Goal: Information Seeking & Learning: Learn about a topic

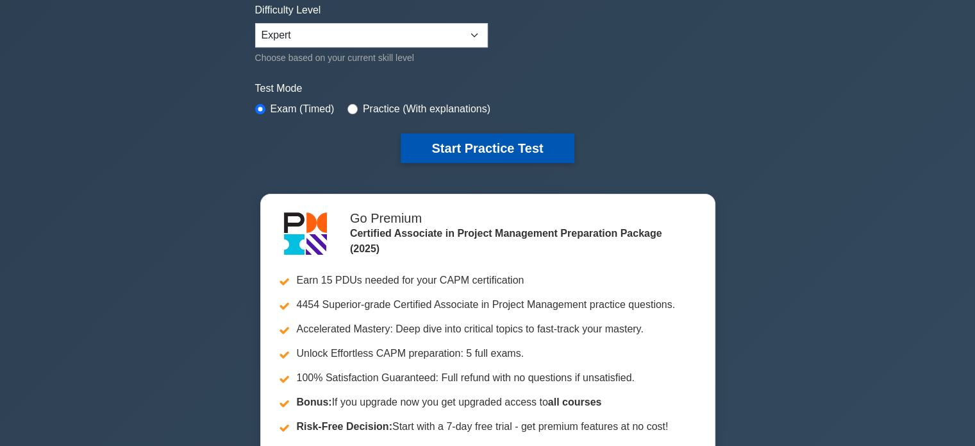
click at [472, 160] on button "Start Practice Test" at bounding box center [487, 147] width 173 height 29
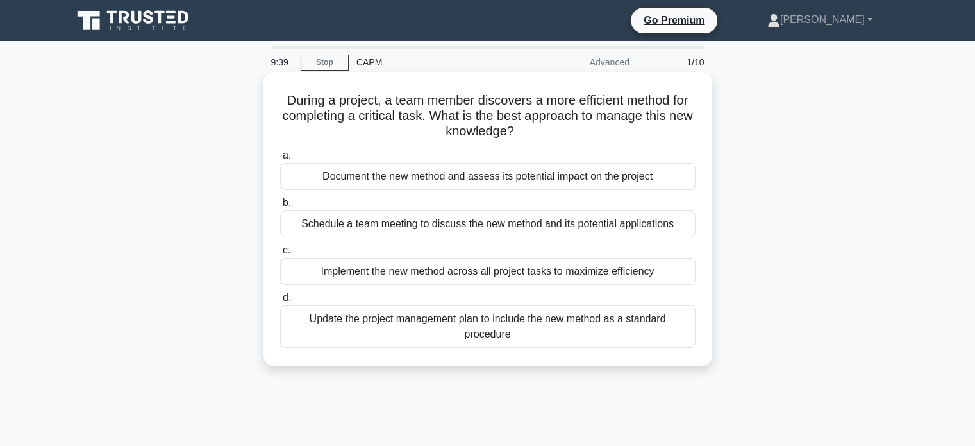
click at [490, 174] on div "Document the new method and assess its potential impact on the project" at bounding box center [488, 176] width 416 height 27
click at [280, 160] on input "a. Document the new method and assess its potential impact on the project" at bounding box center [280, 155] width 0 height 8
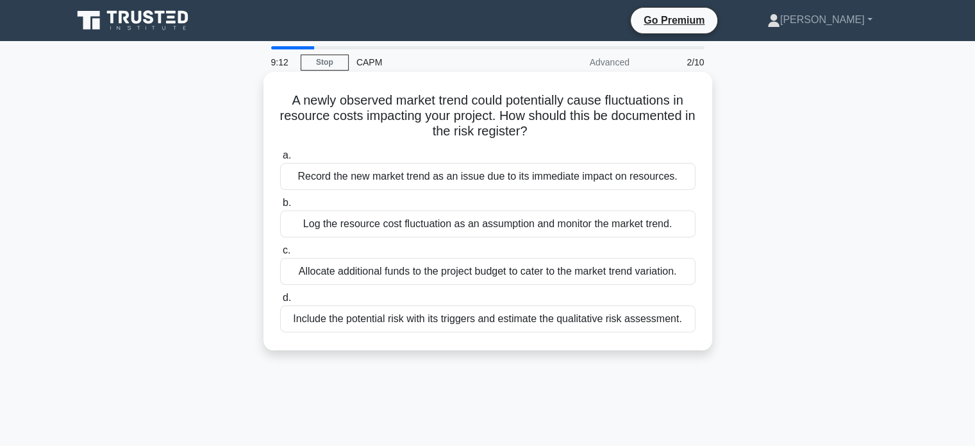
click at [292, 319] on div "Include the potential risk with its triggers and estimate the qualitative risk …" at bounding box center [488, 318] width 416 height 27
click at [280, 302] on input "d. Include the potential risk with its triggers and estimate the qualitative ri…" at bounding box center [280, 298] width 0 height 8
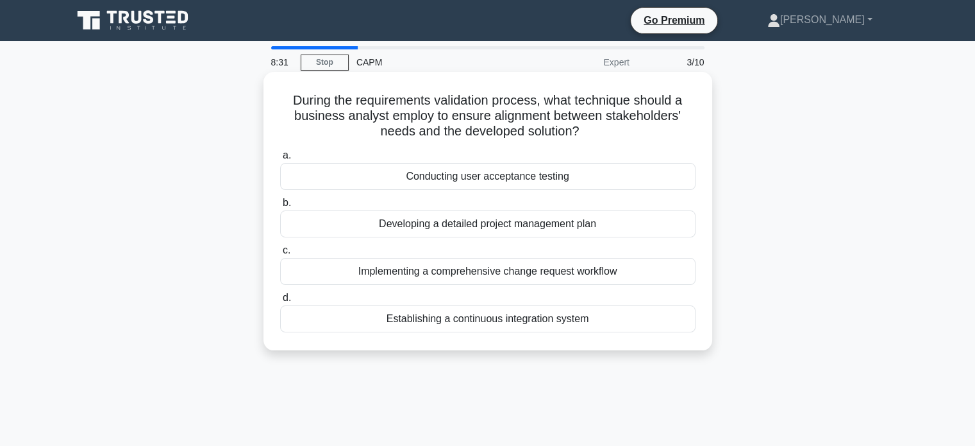
click at [374, 171] on div "Conducting user acceptance testing" at bounding box center [488, 176] width 416 height 27
click at [280, 160] on input "a. Conducting user acceptance testing" at bounding box center [280, 155] width 0 height 8
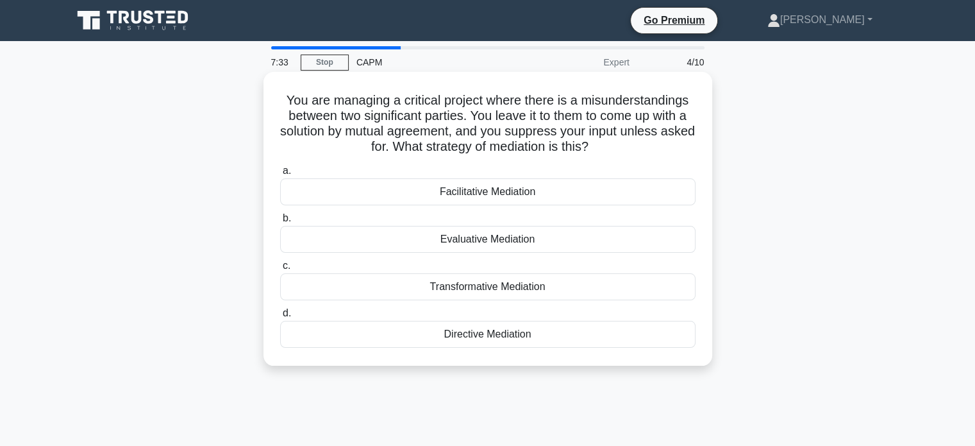
click at [472, 202] on div "Facilitative Mediation" at bounding box center [488, 191] width 416 height 27
click at [280, 175] on input "a. Facilitative Mediation" at bounding box center [280, 171] width 0 height 8
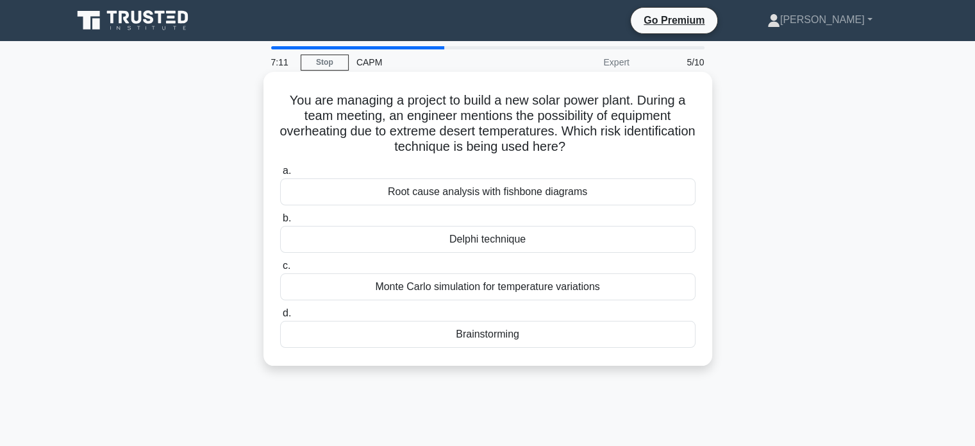
click at [537, 196] on div "Root cause analysis with fishbone diagrams" at bounding box center [488, 191] width 416 height 27
click at [280, 175] on input "a. Root cause analysis with fishbone diagrams" at bounding box center [280, 171] width 0 height 8
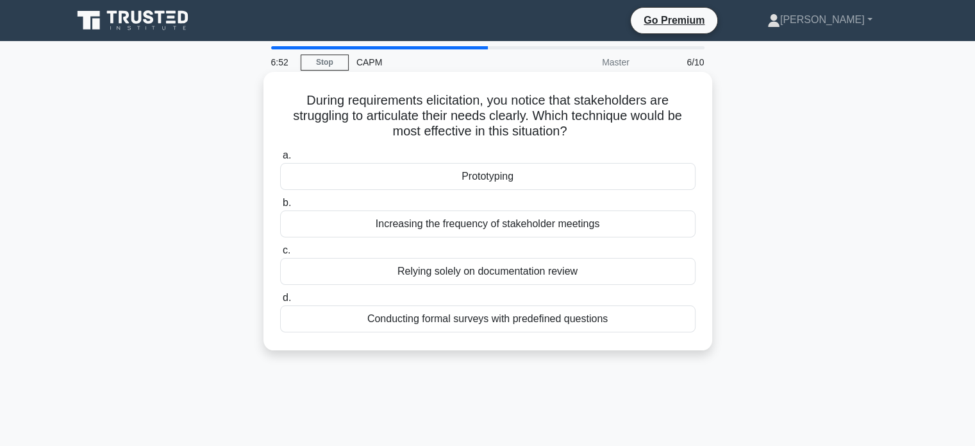
click at [571, 172] on div "Prototyping" at bounding box center [488, 176] width 416 height 27
click at [280, 160] on input "a. Prototyping" at bounding box center [280, 155] width 0 height 8
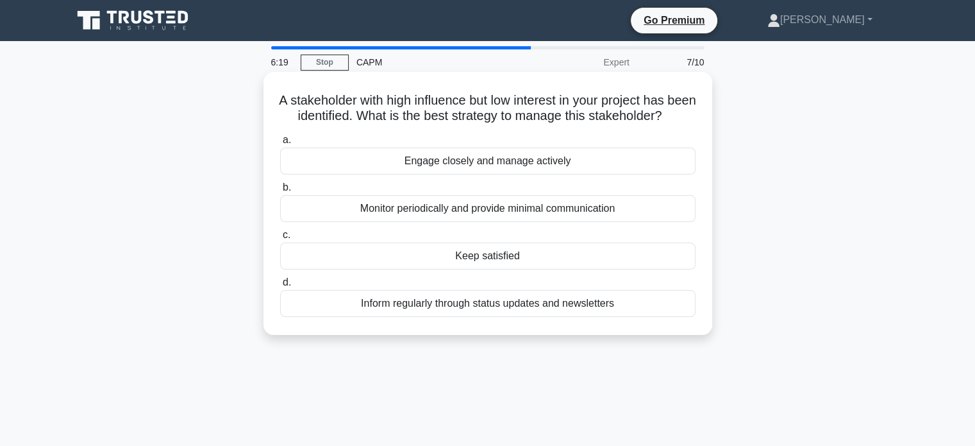
click at [362, 313] on div "Inform regularly through status updates and newsletters" at bounding box center [488, 303] width 416 height 27
click at [280, 287] on input "d. Inform regularly through status updates and newsletters" at bounding box center [280, 282] width 0 height 8
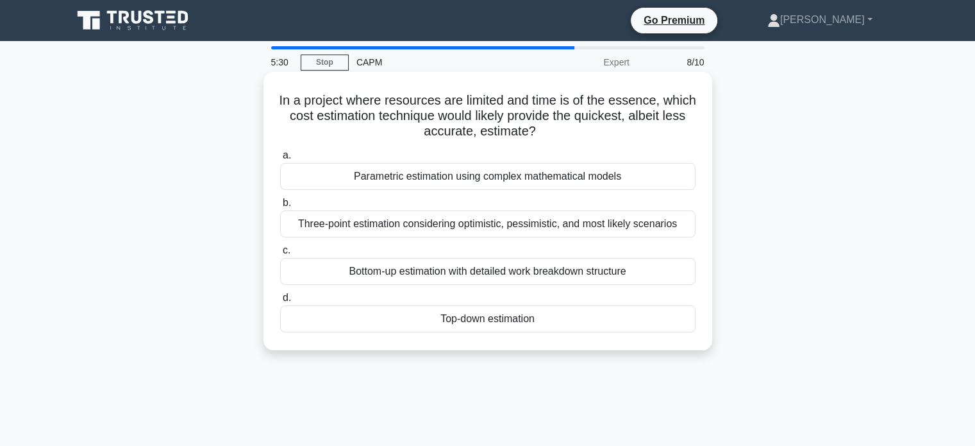
click at [313, 329] on div "Top-down estimation" at bounding box center [488, 318] width 416 height 27
click at [280, 302] on input "d. Top-down estimation" at bounding box center [280, 298] width 0 height 8
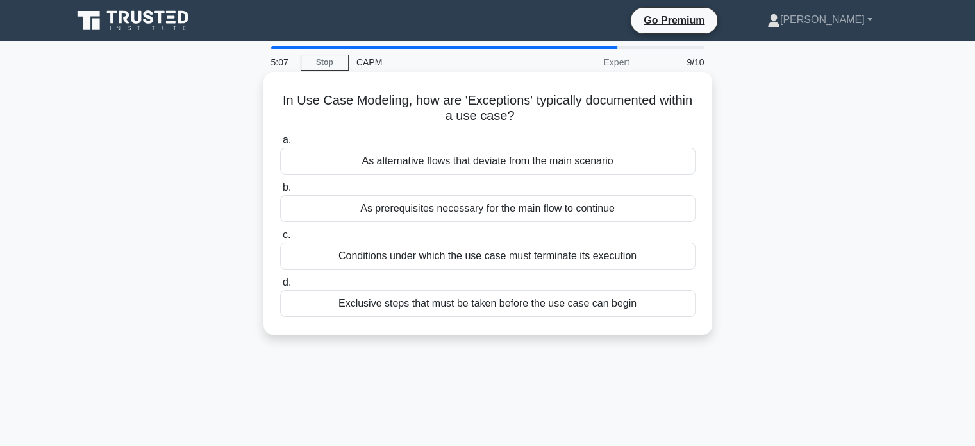
click at [312, 162] on div "As alternative flows that deviate from the main scenario" at bounding box center [488, 160] width 416 height 27
click at [280, 144] on input "a. As alternative flows that deviate from the main scenario" at bounding box center [280, 140] width 0 height 8
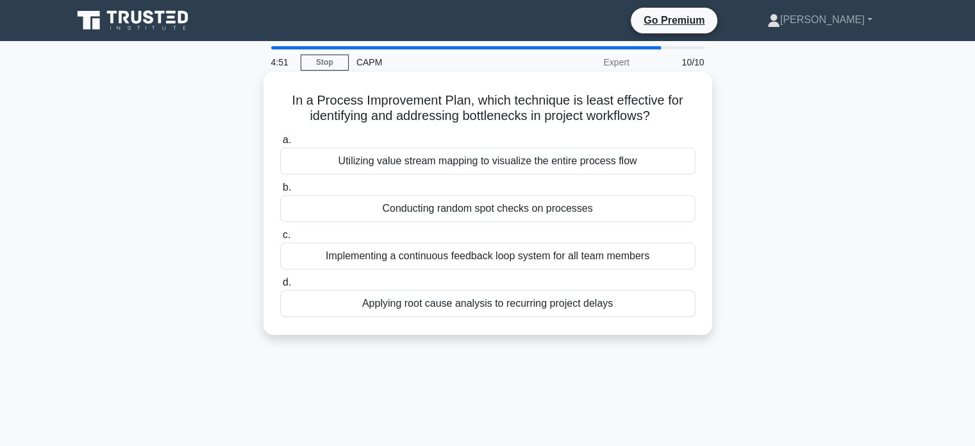
click at [392, 215] on div "Conducting random spot checks on processes" at bounding box center [488, 208] width 416 height 27
click at [280, 192] on input "b. Conducting random spot checks on processes" at bounding box center [280, 187] width 0 height 8
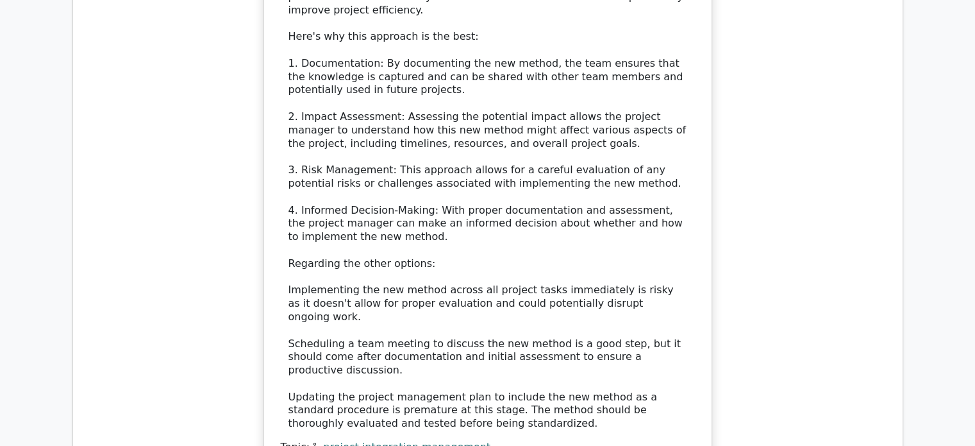
scroll to position [1731, 0]
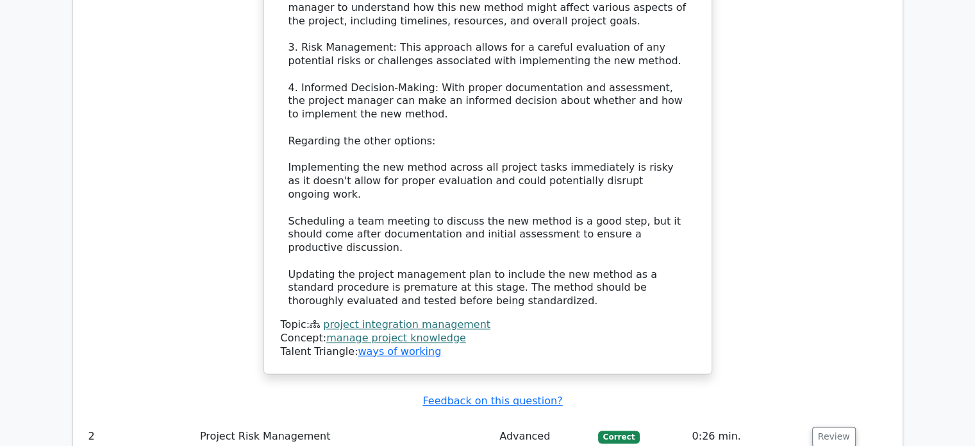
click at [849, 418] on td "Review" at bounding box center [849, 436] width 85 height 37
click at [831, 426] on button "Review" at bounding box center [834, 436] width 44 height 20
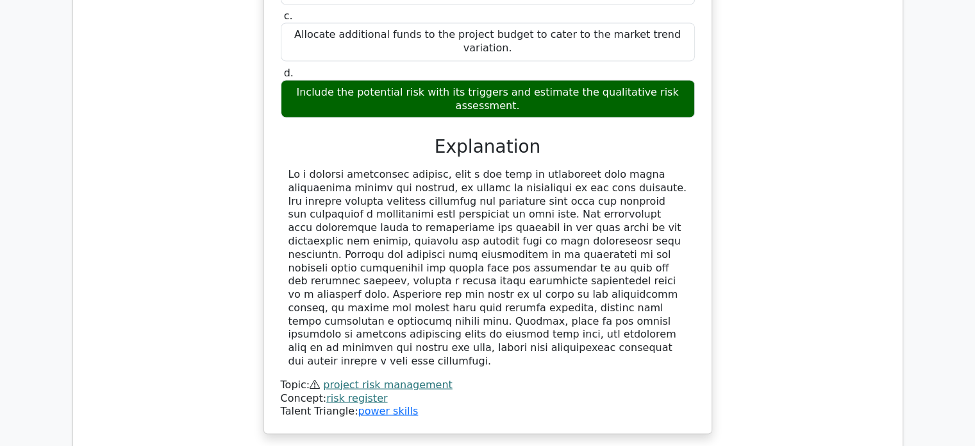
scroll to position [2501, 0]
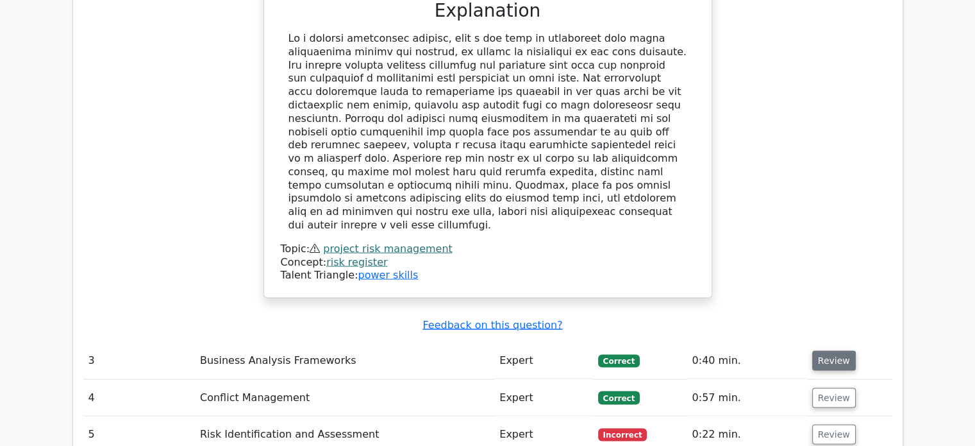
click at [832, 351] on button "Review" at bounding box center [834, 361] width 44 height 20
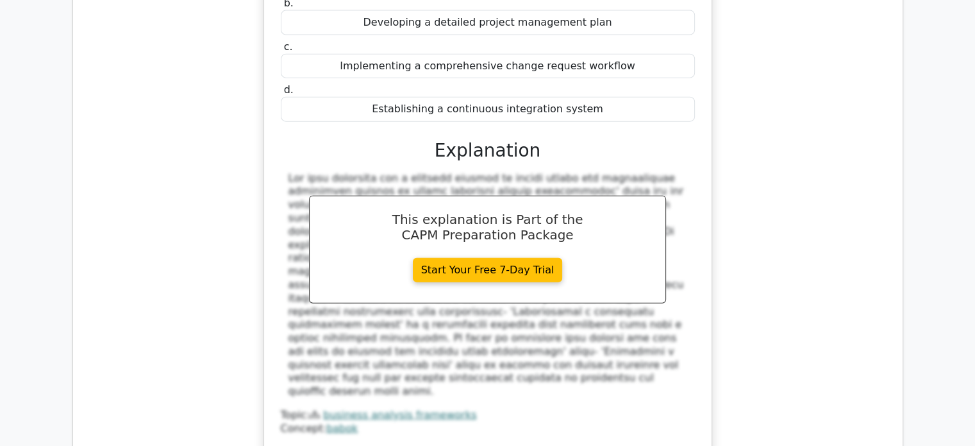
scroll to position [3142, 0]
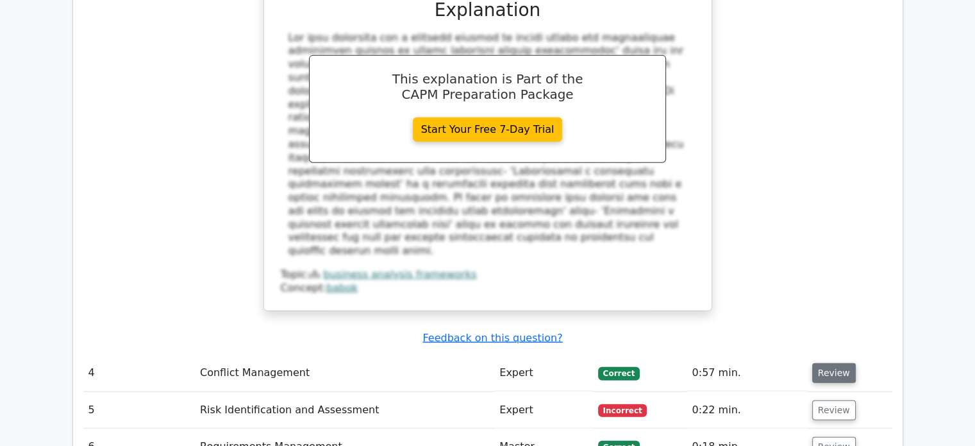
click at [833, 363] on button "Review" at bounding box center [834, 373] width 44 height 20
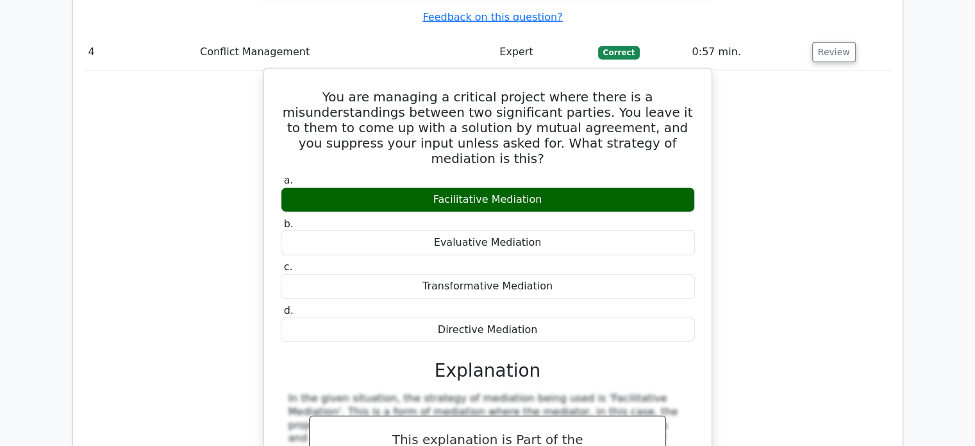
scroll to position [3655, 0]
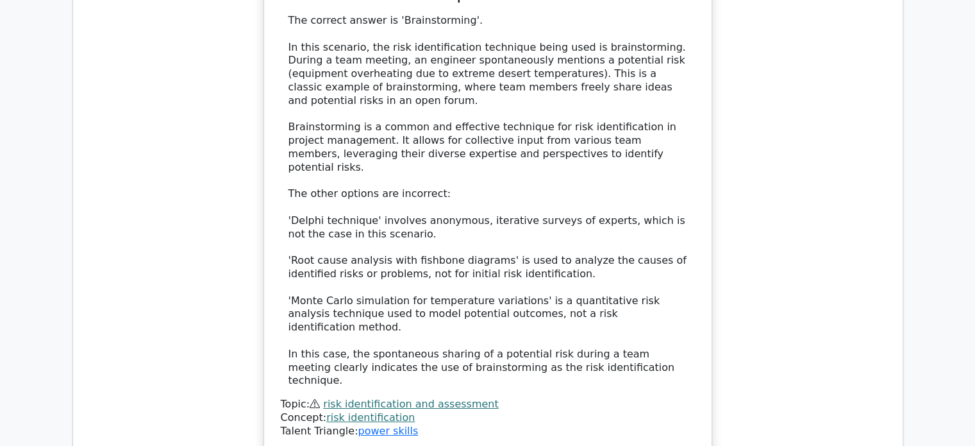
scroll to position [4489, 0]
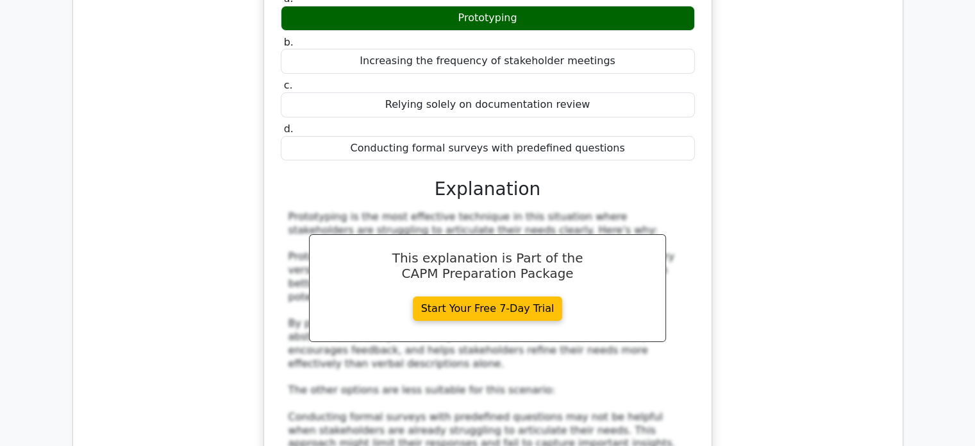
scroll to position [5258, 0]
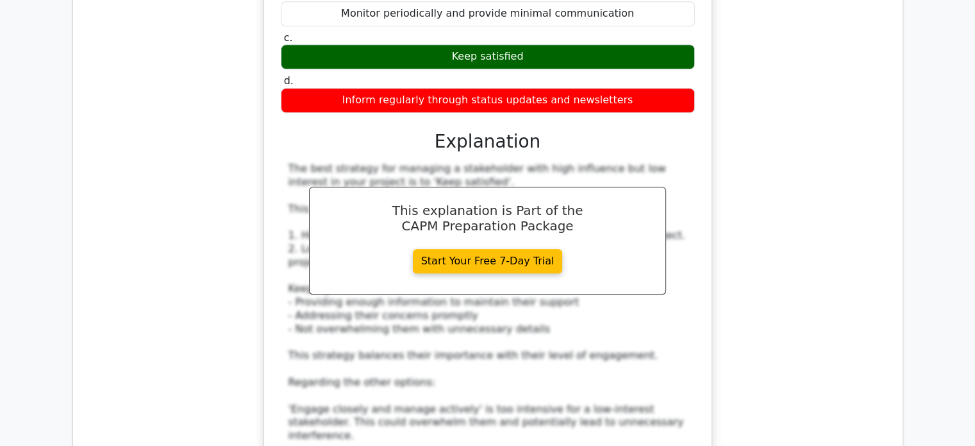
scroll to position [6028, 0]
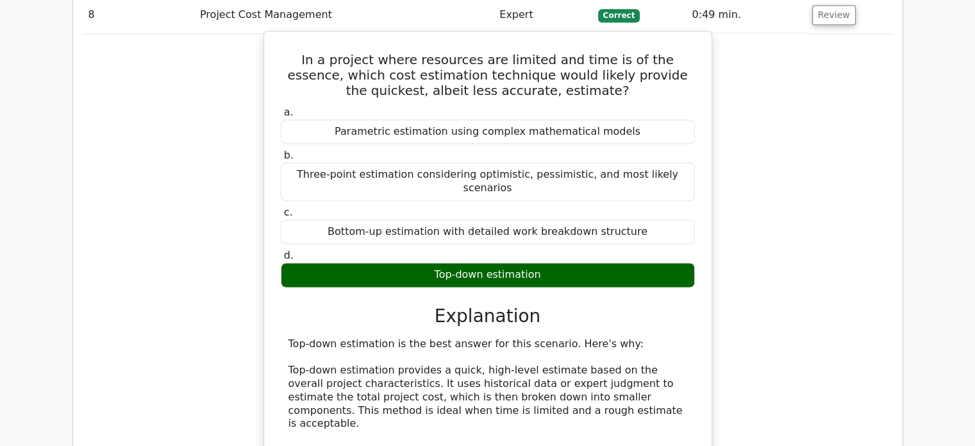
scroll to position [6669, 0]
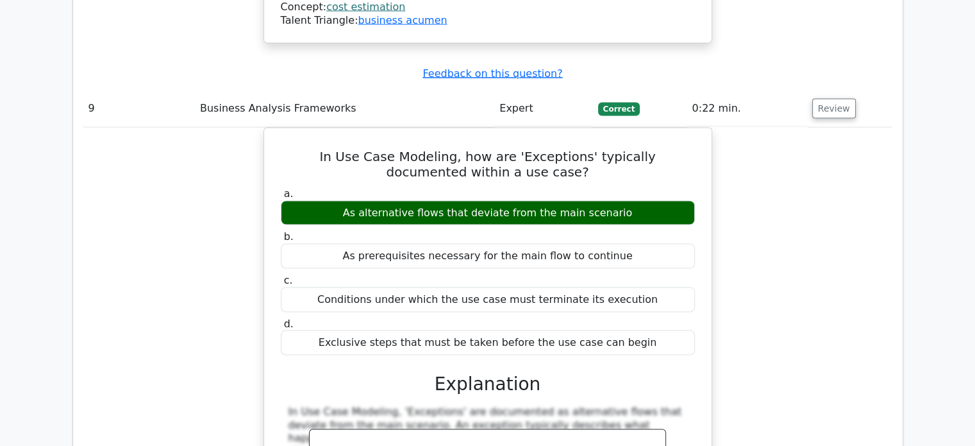
scroll to position [7438, 0]
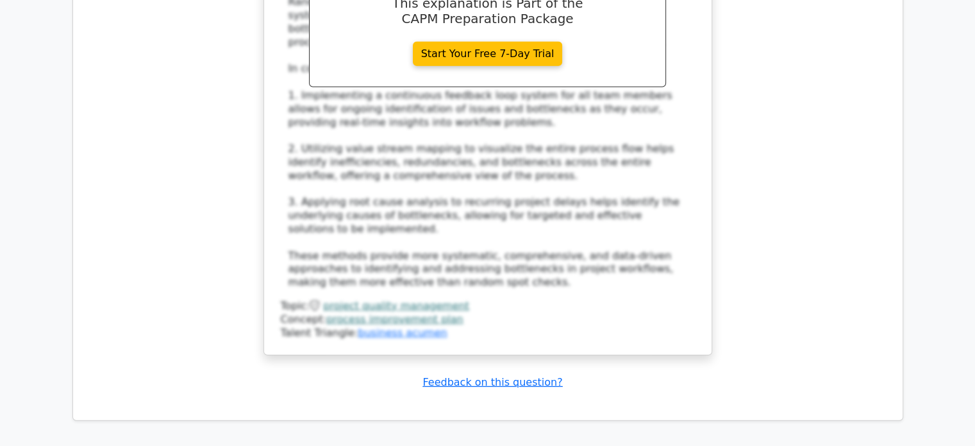
scroll to position [8582, 0]
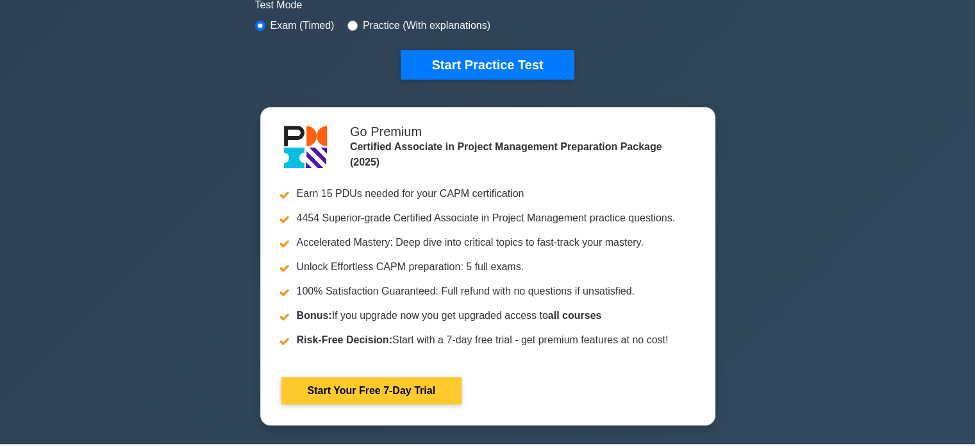
scroll to position [321, 0]
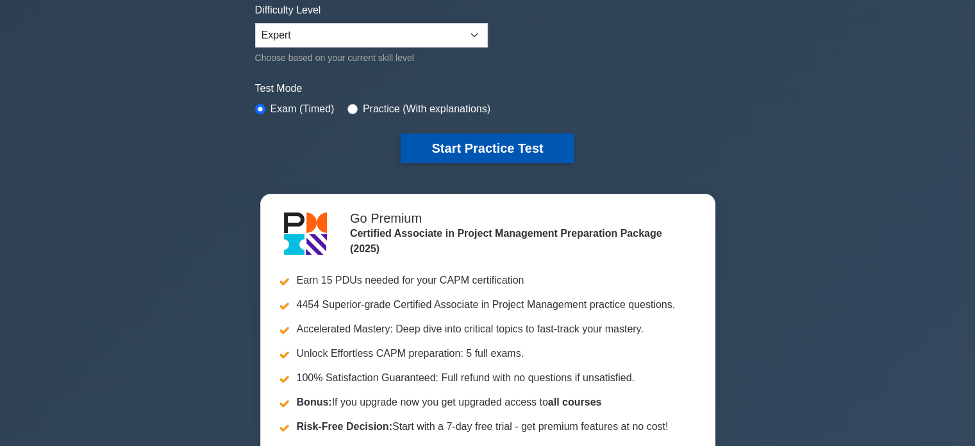
click at [466, 148] on button "Start Practice Test" at bounding box center [487, 147] width 173 height 29
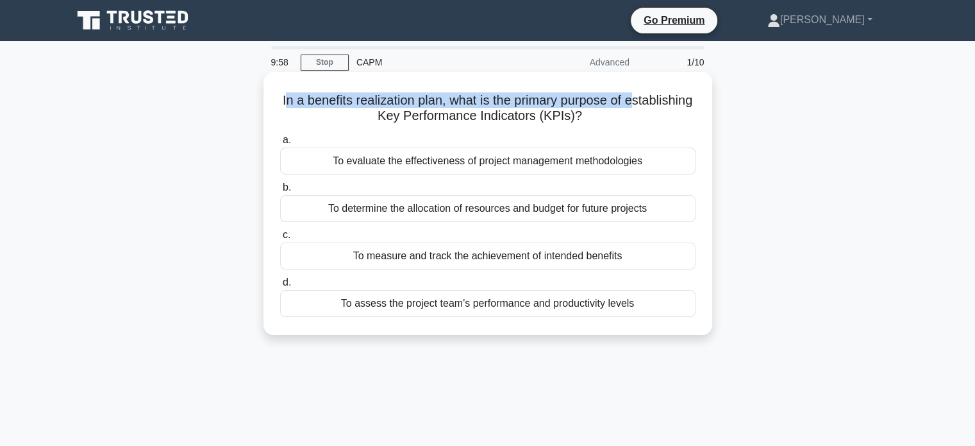
drag, startPoint x: 314, startPoint y: 108, endPoint x: 344, endPoint y: 109, distance: 29.5
click at [344, 109] on h5 "In a benefits realization plan, what is the primary purpose of establishing Key…" at bounding box center [488, 108] width 418 height 32
click at [458, 93] on h5 "In a benefits realization plan, what is the primary purpose of establishing Key…" at bounding box center [488, 108] width 418 height 32
click at [344, 97] on h5 "In a benefits realization plan, what is the primary purpose of establishing Key…" at bounding box center [488, 108] width 418 height 32
drag, startPoint x: 336, startPoint y: 101, endPoint x: 475, endPoint y: 92, distance: 139.4
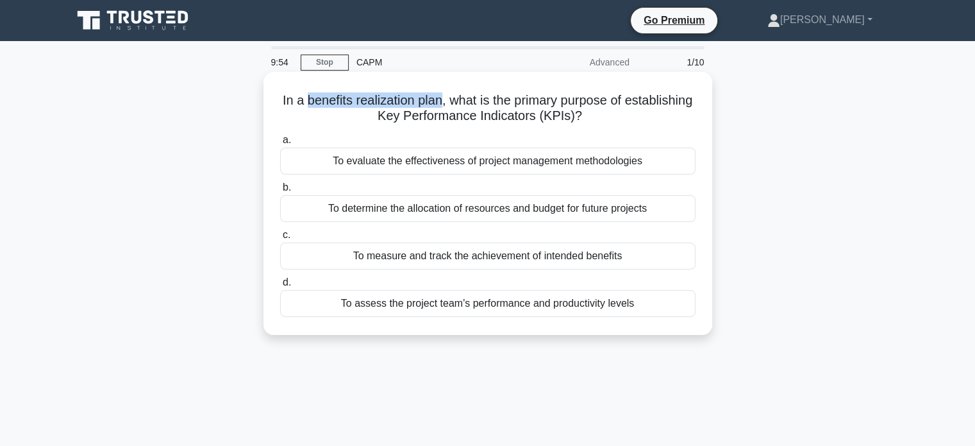
click at [476, 94] on h5 "In a benefits realization plan, what is the primary purpose of establishing Key…" at bounding box center [488, 108] width 418 height 32
copy h5 "benefits realization plan"
click at [598, 110] on icon ".spinner_0XTQ{transform-origin:center;animation:spinner_y6GP .75s linear infini…" at bounding box center [589, 116] width 15 height 15
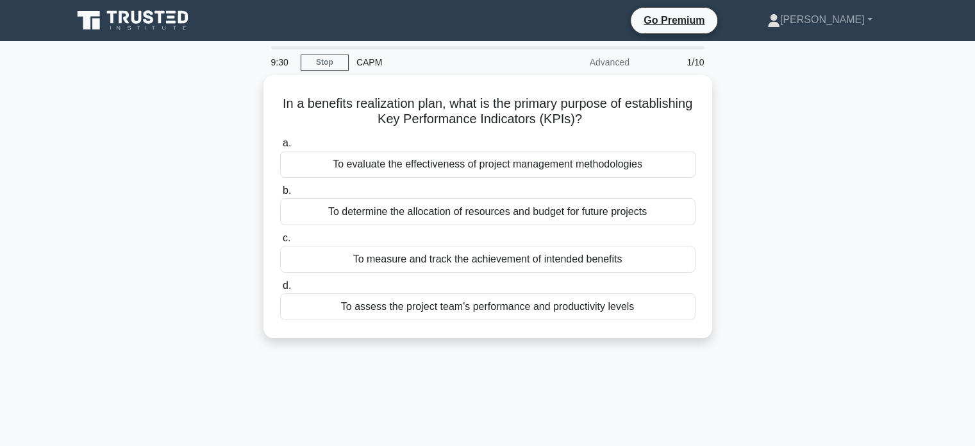
drag, startPoint x: 621, startPoint y: 120, endPoint x: 259, endPoint y: 108, distance: 361.8
click at [259, 108] on div "In a benefits realization plan, what is the primary purpose of establishing Key…" at bounding box center [488, 214] width 846 height 278
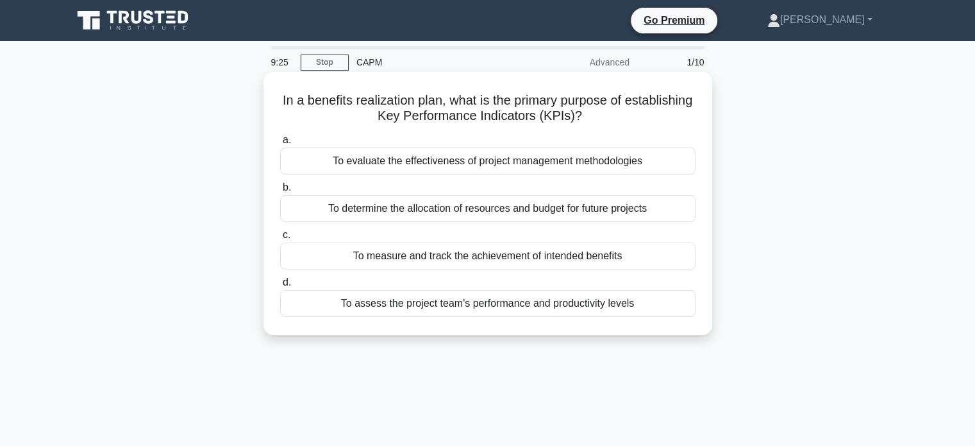
click at [285, 247] on div "To measure and track the achievement of intended benefits" at bounding box center [488, 255] width 416 height 27
click at [280, 239] on input "c. To measure and track the achievement of intended benefits" at bounding box center [280, 235] width 0 height 8
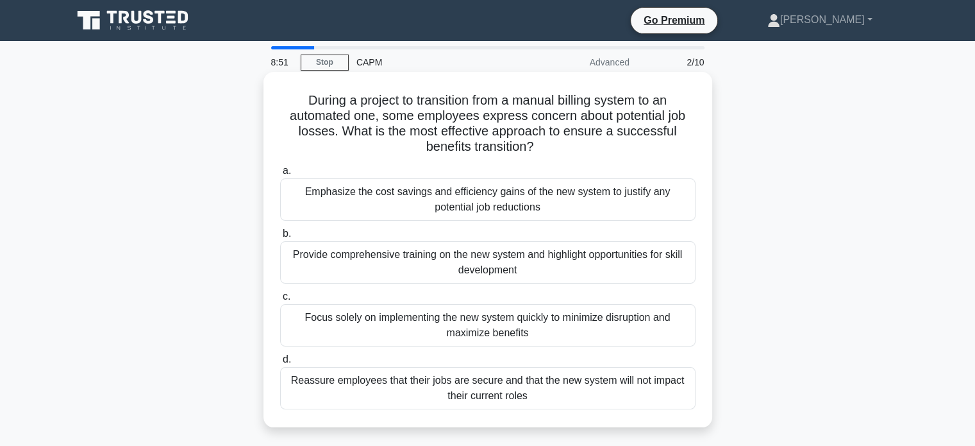
click at [339, 269] on div "Provide comprehensive training on the new system and highlight opportunities fo…" at bounding box center [488, 262] width 416 height 42
click at [280, 238] on input "b. Provide comprehensive training on the new system and highlight opportunities…" at bounding box center [280, 234] width 0 height 8
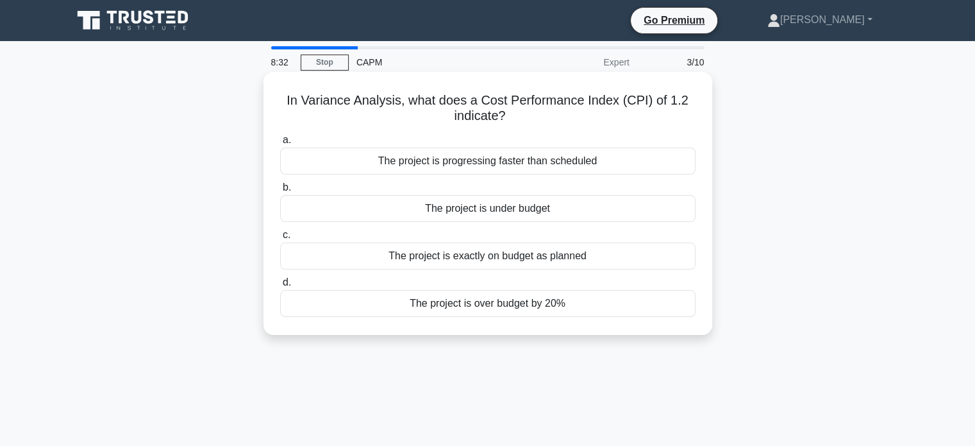
click at [476, 214] on div "The project is under budget" at bounding box center [488, 208] width 416 height 27
click at [280, 192] on input "b. The project is under budget" at bounding box center [280, 187] width 0 height 8
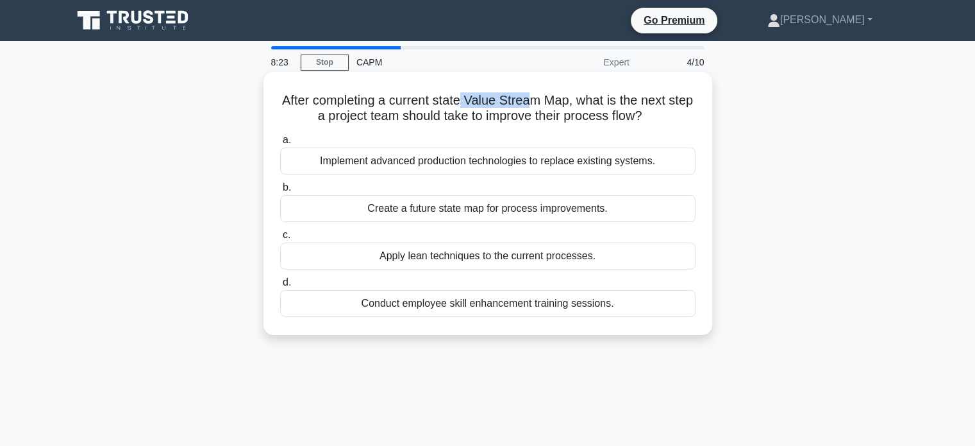
drag, startPoint x: 485, startPoint y: 101, endPoint x: 549, endPoint y: 107, distance: 63.7
click at [548, 107] on h5 "After completing a current state Value Stream Map, what is the next step a proj…" at bounding box center [488, 108] width 418 height 32
click at [581, 92] on h5 "After completing a current state Value Stream Map, what is the next step a proj…" at bounding box center [488, 108] width 418 height 32
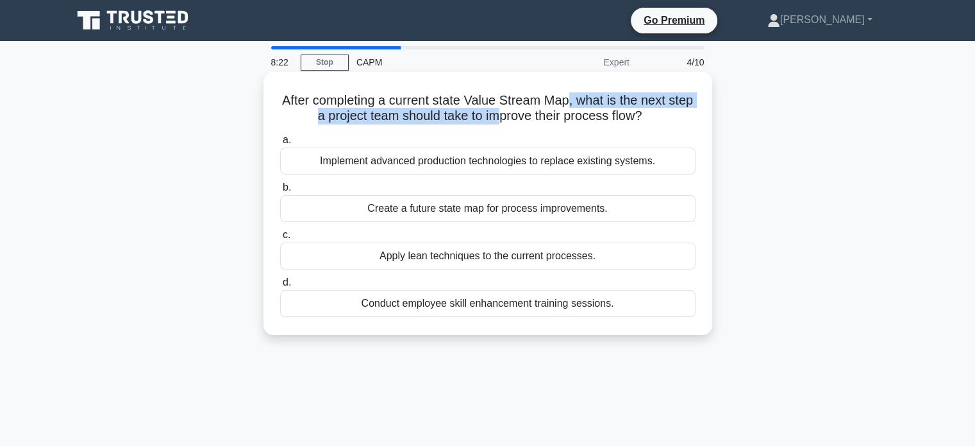
drag, startPoint x: 582, startPoint y: 99, endPoint x: 502, endPoint y: 112, distance: 81.2
click at [510, 112] on h5 "After completing a current state Value Stream Map, what is the next step a proj…" at bounding box center [488, 108] width 418 height 32
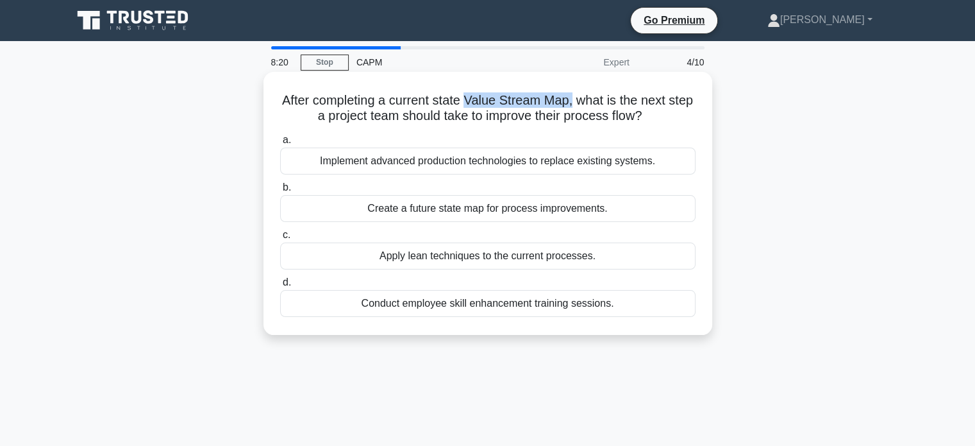
drag, startPoint x: 483, startPoint y: 97, endPoint x: 590, endPoint y: 97, distance: 107.1
click at [590, 97] on h5 "After completing a current state Value Stream Map, what is the next step a proj…" at bounding box center [488, 108] width 418 height 32
copy h5 "Value Stream Map,"
click at [313, 244] on div "Apply lean techniques to the current processes." at bounding box center [488, 255] width 416 height 27
click at [280, 239] on input "c. Apply lean techniques to the current processes." at bounding box center [280, 235] width 0 height 8
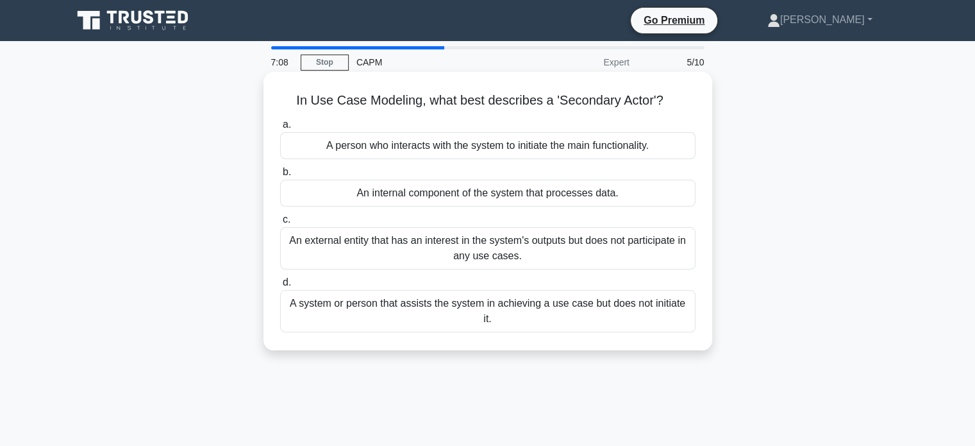
click at [341, 307] on div "A system or person that assists the system in achieving a use case but does not…" at bounding box center [488, 311] width 416 height 42
click at [280, 287] on input "d. A system or person that assists the system in achieving a use case but does …" at bounding box center [280, 282] width 0 height 8
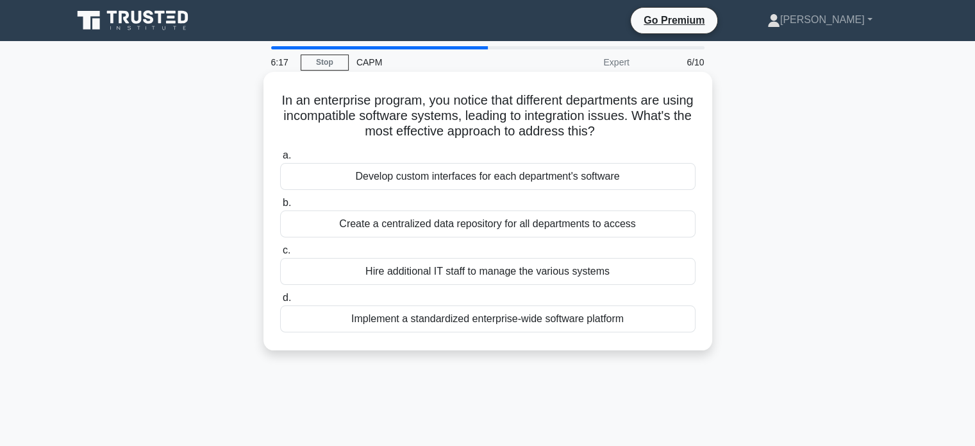
click at [345, 326] on div "Implement a standardized enterprise-wide software platform" at bounding box center [488, 318] width 416 height 27
click at [280, 302] on input "d. Implement a standardized enterprise-wide software platform" at bounding box center [280, 298] width 0 height 8
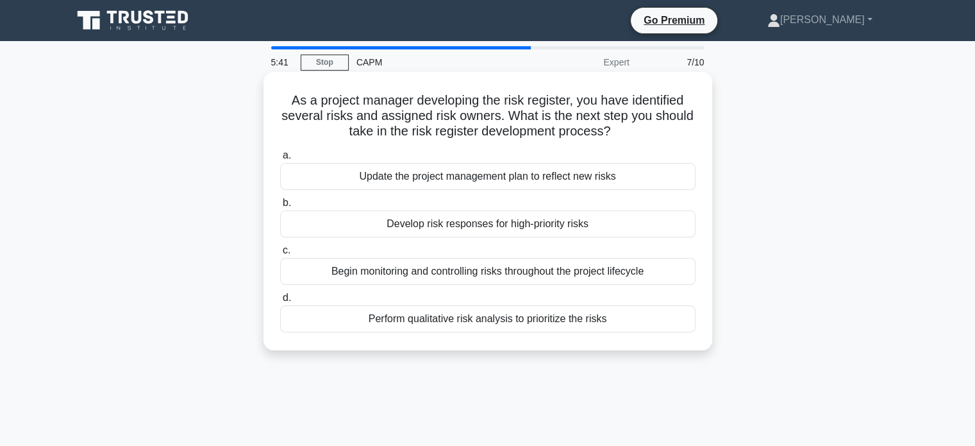
click at [356, 217] on div "Develop risk responses for high-priority risks" at bounding box center [488, 223] width 416 height 27
click at [280, 207] on input "b. Develop risk responses for high-priority risks" at bounding box center [280, 203] width 0 height 8
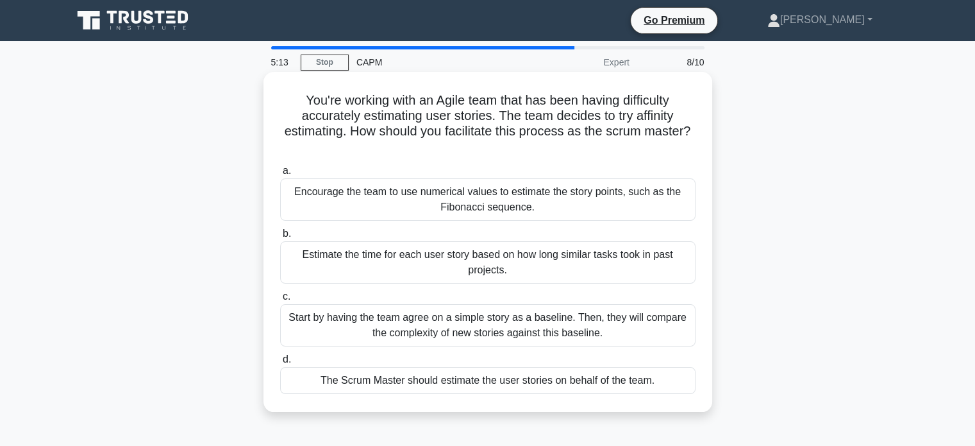
click at [433, 205] on div "Encourage the team to use numerical values to estimate the story points, such a…" at bounding box center [488, 199] width 416 height 42
click at [280, 175] on input "a. Encourage the team to use numerical values to estimate the story points, suc…" at bounding box center [280, 171] width 0 height 8
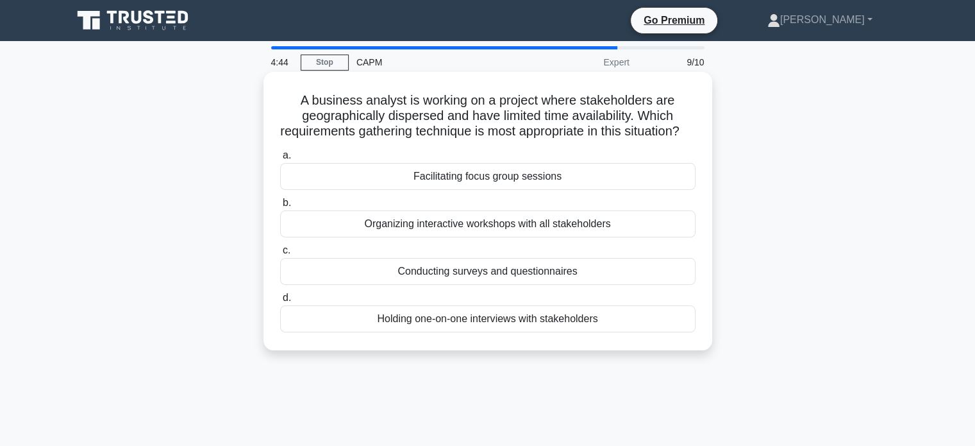
click at [458, 283] on div "Conducting surveys and questionnaires" at bounding box center [488, 271] width 416 height 27
click at [280, 255] on input "c. Conducting surveys and questionnaires" at bounding box center [280, 250] width 0 height 8
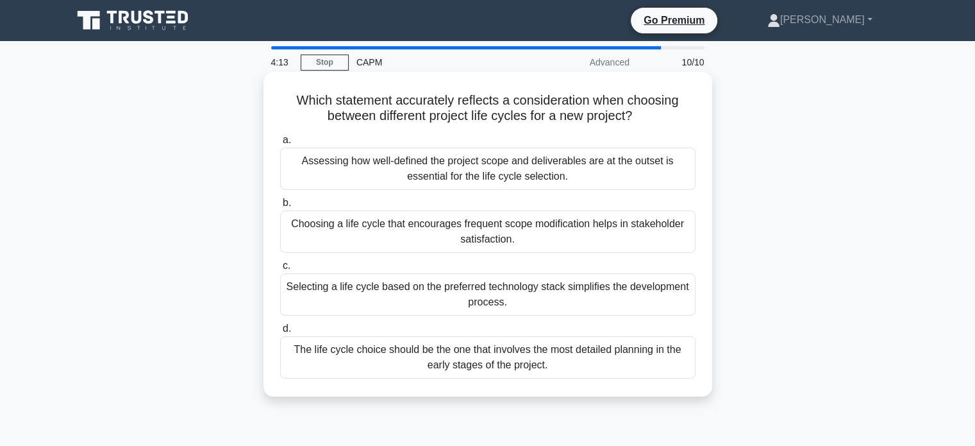
click at [362, 169] on div "Assessing how well-defined the project scope and deliverables are at the outset…" at bounding box center [488, 168] width 416 height 42
click at [280, 144] on input "a. Assessing how well-defined the project scope and deliverables are at the out…" at bounding box center [280, 140] width 0 height 8
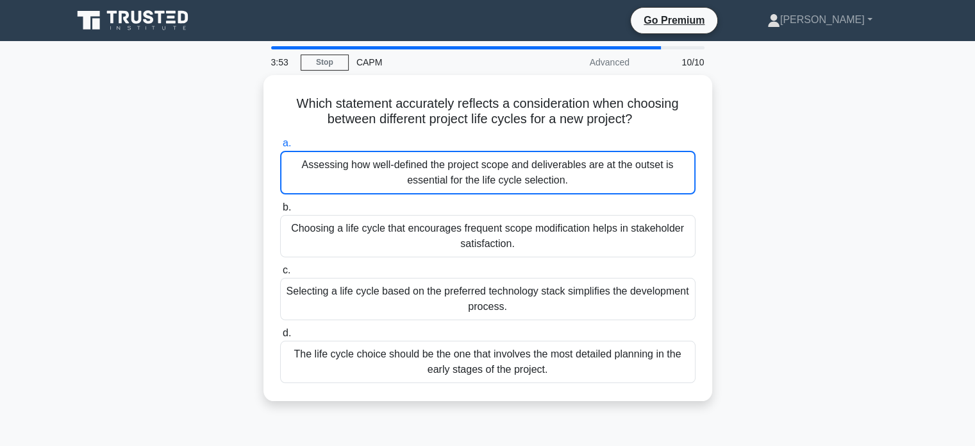
click at [194, 217] on div "Which statement accurately reflects a consideration when choosing between diffe…" at bounding box center [488, 245] width 846 height 341
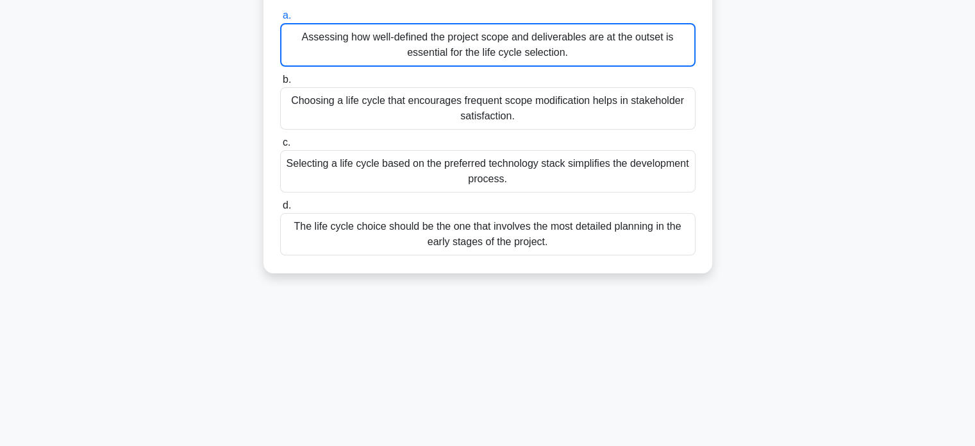
scroll to position [55, 0]
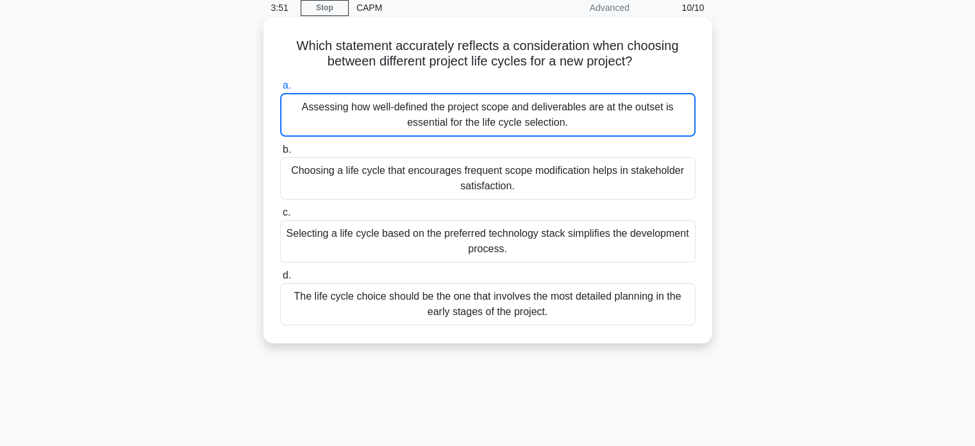
click at [341, 120] on div "Assessing how well-defined the project scope and deliverables are at the outset…" at bounding box center [488, 115] width 416 height 44
click at [280, 90] on input "a. Assessing how well-defined the project scope and deliverables are at the out…" at bounding box center [280, 85] width 0 height 8
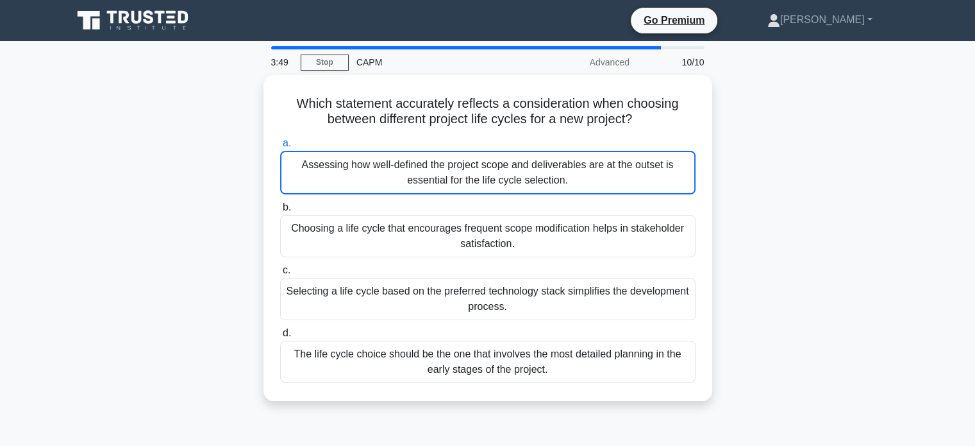
scroll to position [0, 0]
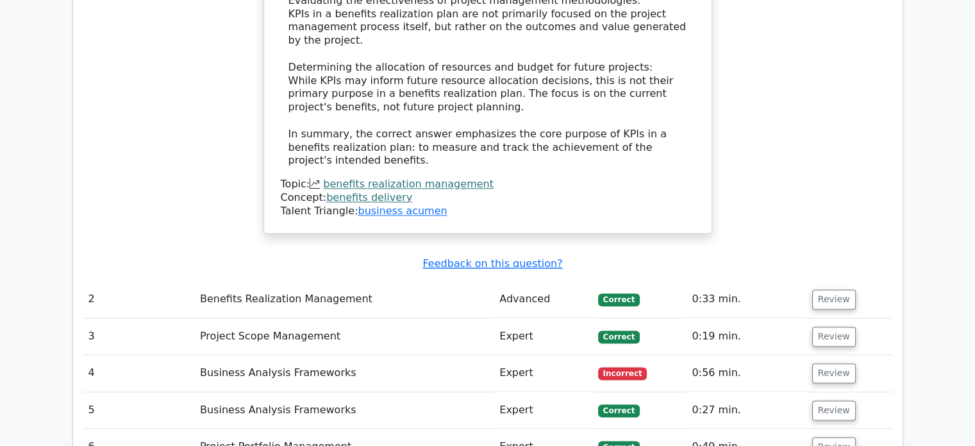
scroll to position [1685, 0]
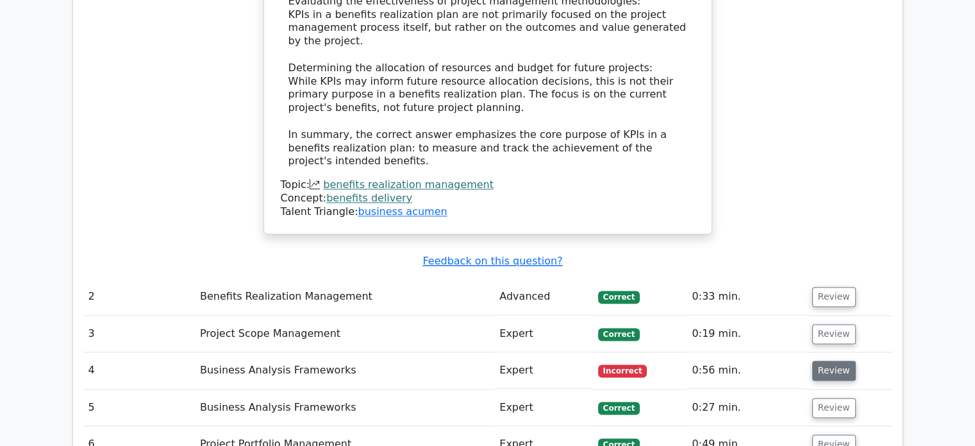
click at [818, 360] on button "Review" at bounding box center [834, 370] width 44 height 20
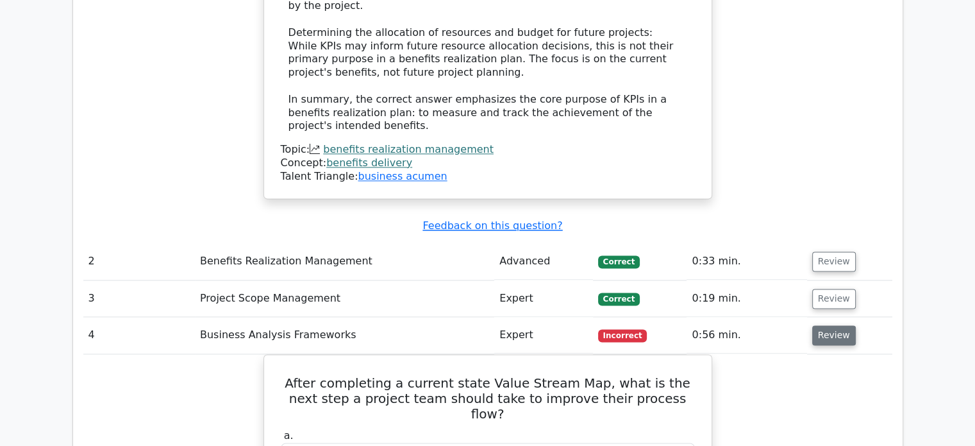
scroll to position [1749, 0]
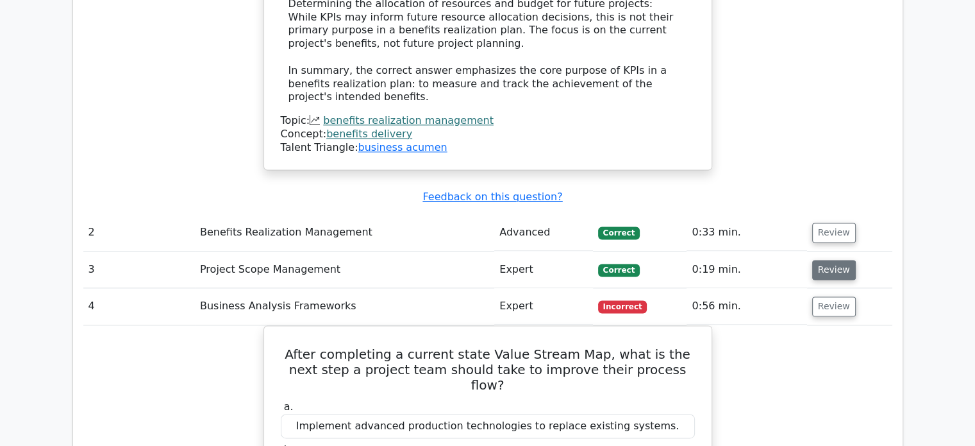
click at [841, 260] on button "Review" at bounding box center [834, 270] width 44 height 20
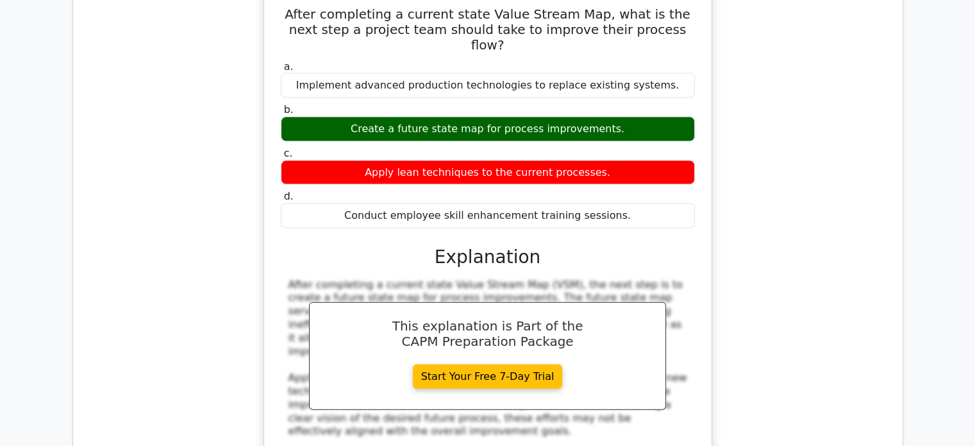
scroll to position [2904, 0]
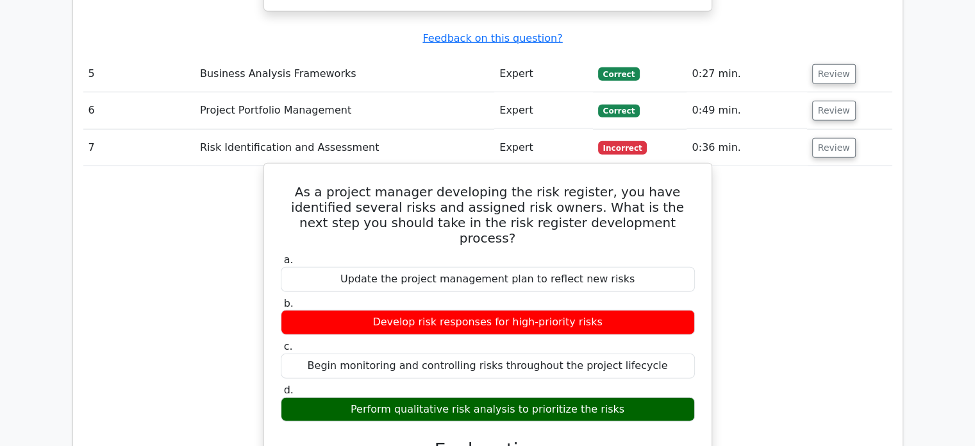
scroll to position [3481, 0]
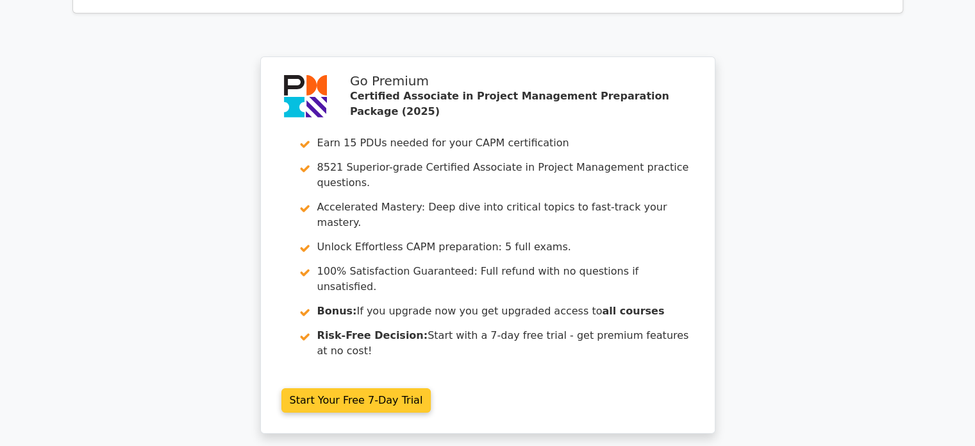
scroll to position [4699, 0]
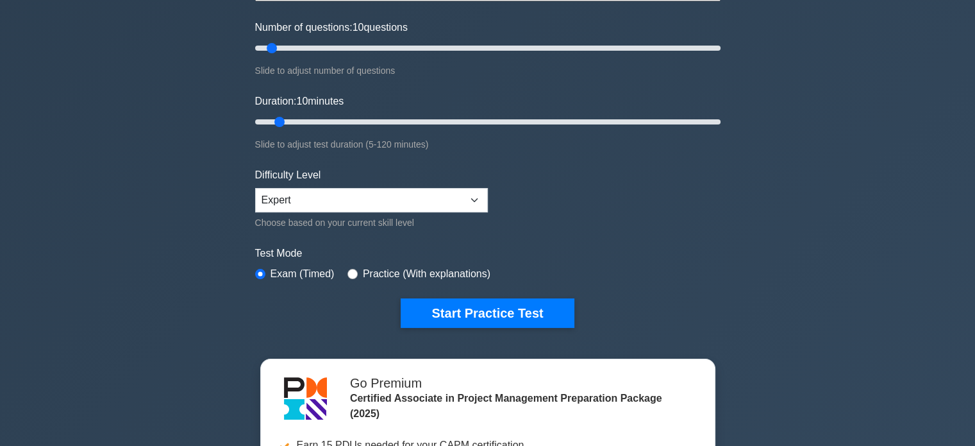
scroll to position [192, 0]
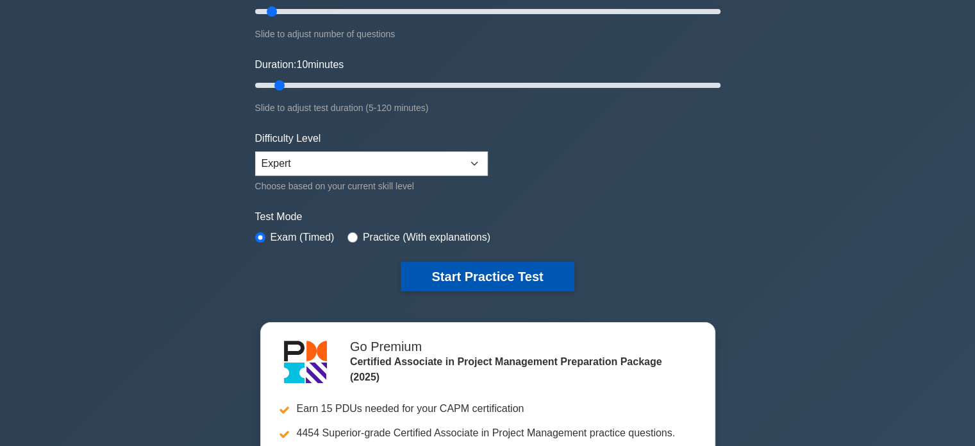
click at [458, 266] on button "Start Practice Test" at bounding box center [487, 276] width 173 height 29
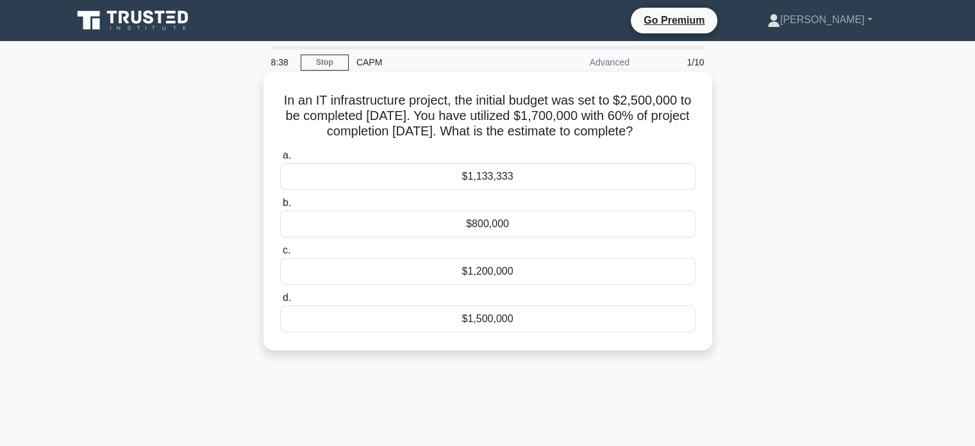
click at [516, 190] on div "$1,133,333" at bounding box center [488, 176] width 416 height 27
click at [280, 160] on input "a. $1,133,333" at bounding box center [280, 155] width 0 height 8
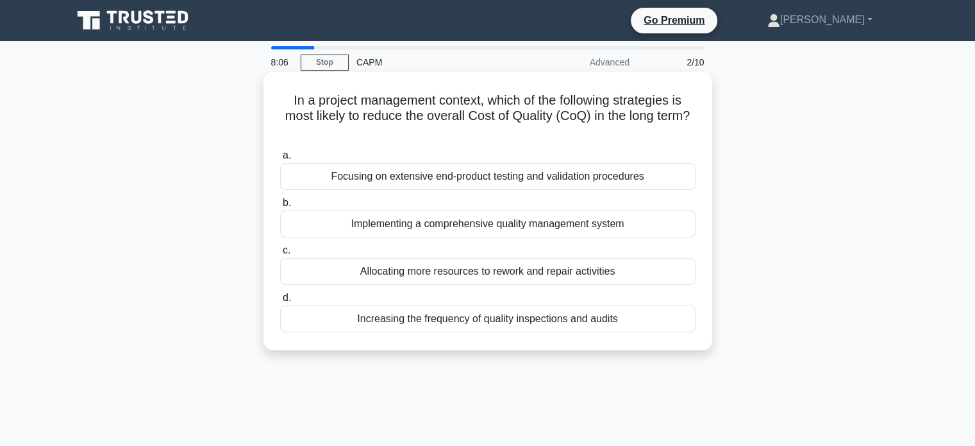
click at [380, 223] on div "Implementing a comprehensive quality management system" at bounding box center [488, 223] width 416 height 27
click at [280, 207] on input "b. Implementing a comprehensive quality management system" at bounding box center [280, 203] width 0 height 8
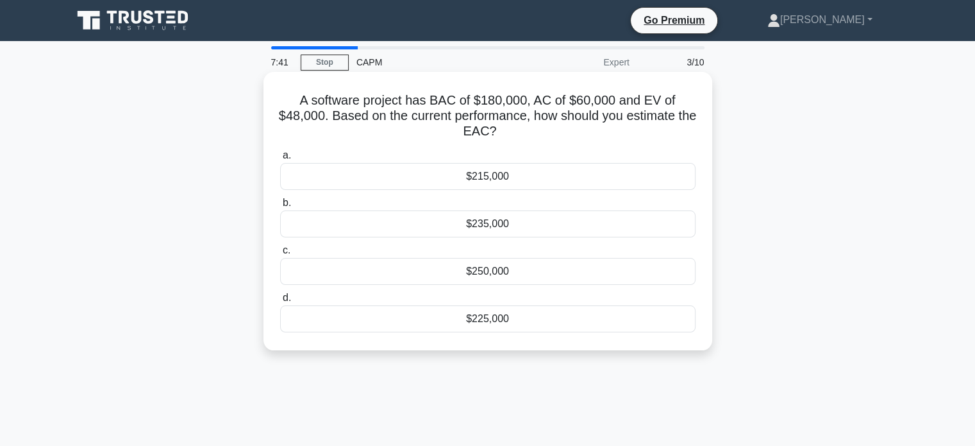
click at [505, 315] on div "$225,000" at bounding box center [488, 318] width 416 height 27
click at [280, 302] on input "d. $225,000" at bounding box center [280, 298] width 0 height 8
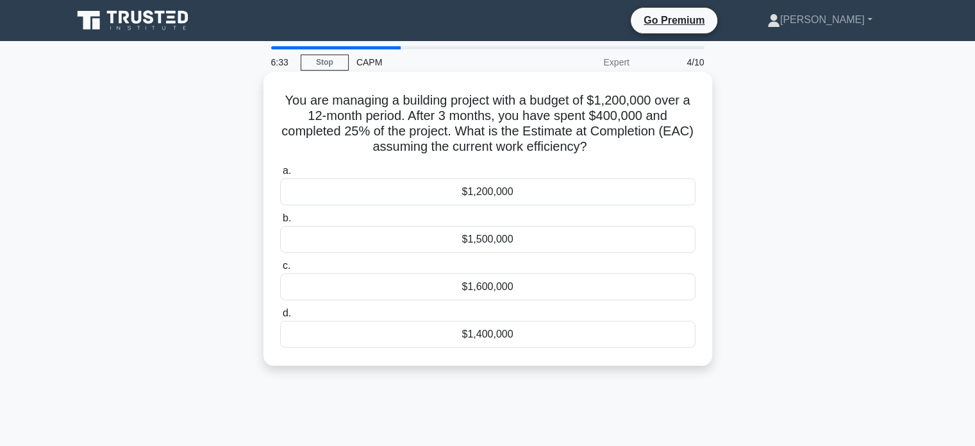
click at [517, 289] on div "$1,600,000" at bounding box center [488, 286] width 416 height 27
click at [280, 270] on input "c. $1,600,000" at bounding box center [280, 266] width 0 height 8
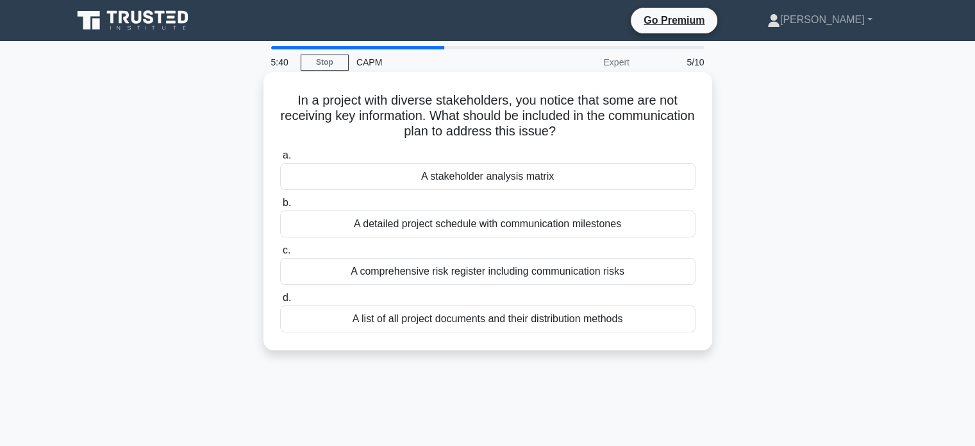
click at [421, 185] on div "A stakeholder analysis matrix" at bounding box center [488, 176] width 416 height 27
click at [280, 160] on input "a. A stakeholder analysis matrix" at bounding box center [280, 155] width 0 height 8
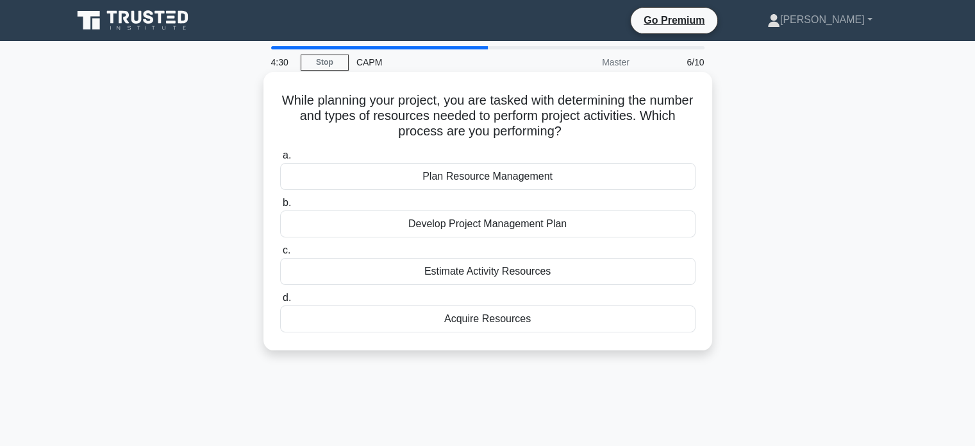
drag, startPoint x: 295, startPoint y: 104, endPoint x: 706, endPoint y: 126, distance: 411.6
click at [706, 126] on div "While planning your project, you are tasked with determining the number and typ…" at bounding box center [488, 211] width 439 height 268
click at [483, 274] on div "Estimate Activity Resources" at bounding box center [488, 271] width 416 height 27
click at [280, 255] on input "c. Estimate Activity Resources" at bounding box center [280, 250] width 0 height 8
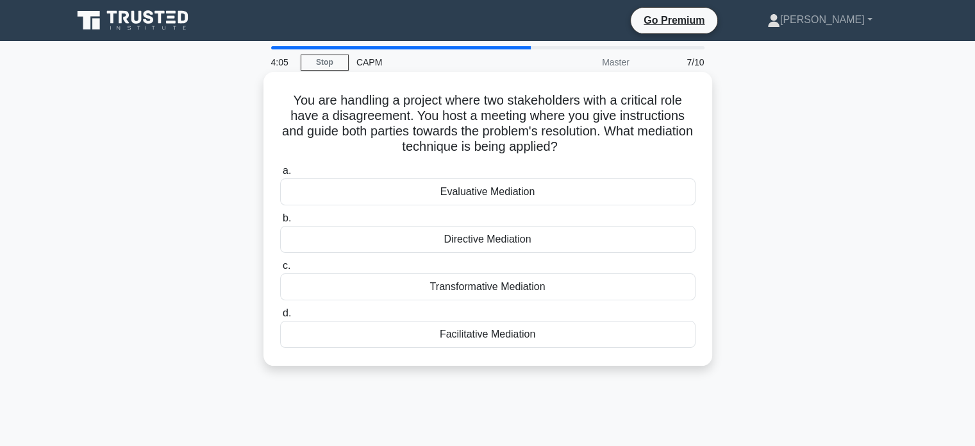
click at [464, 197] on div "Evaluative Mediation" at bounding box center [488, 191] width 416 height 27
click at [280, 175] on input "a. Evaluative Mediation" at bounding box center [280, 171] width 0 height 8
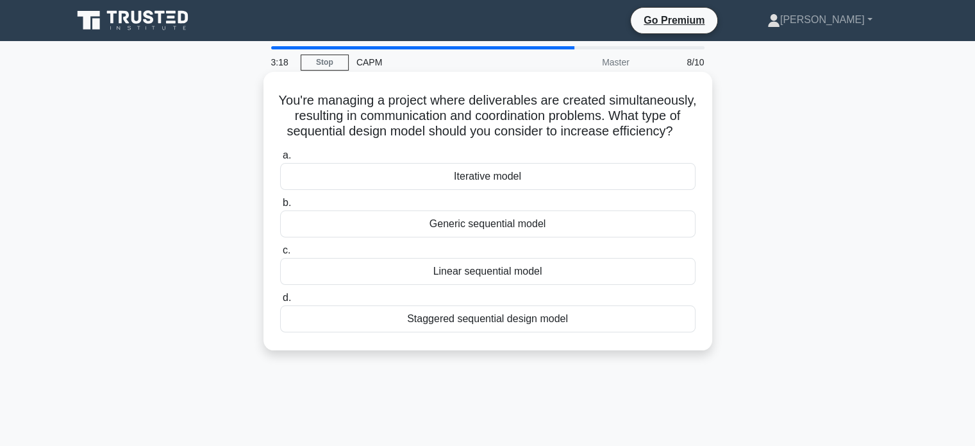
click at [469, 190] on div "Iterative model" at bounding box center [488, 176] width 416 height 27
click at [280, 160] on input "a. Iterative model" at bounding box center [280, 155] width 0 height 8
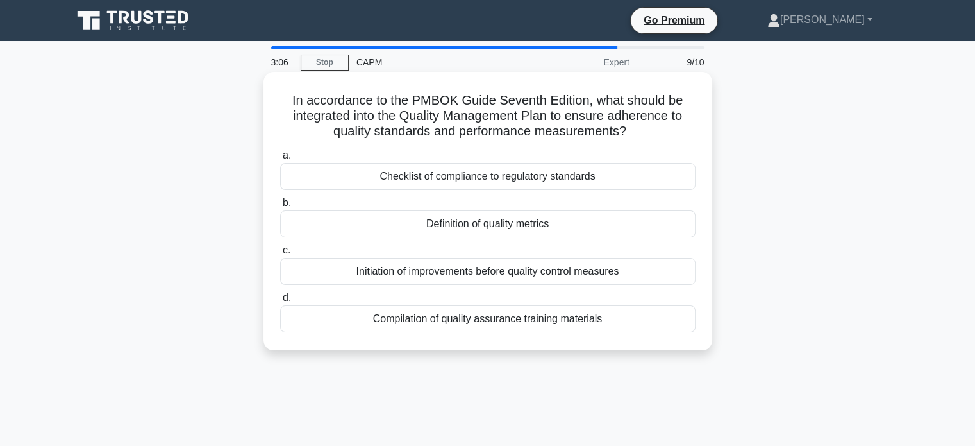
click at [457, 231] on div "Definition of quality metrics" at bounding box center [488, 223] width 416 height 27
click at [280, 207] on input "b. Definition of quality metrics" at bounding box center [280, 203] width 0 height 8
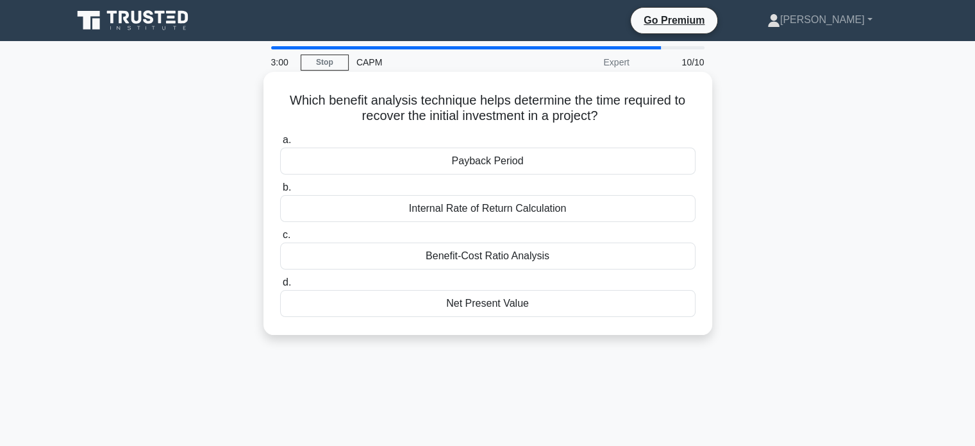
click at [475, 156] on div "Payback Period" at bounding box center [488, 160] width 416 height 27
click at [280, 144] on input "a. Payback Period" at bounding box center [280, 140] width 0 height 8
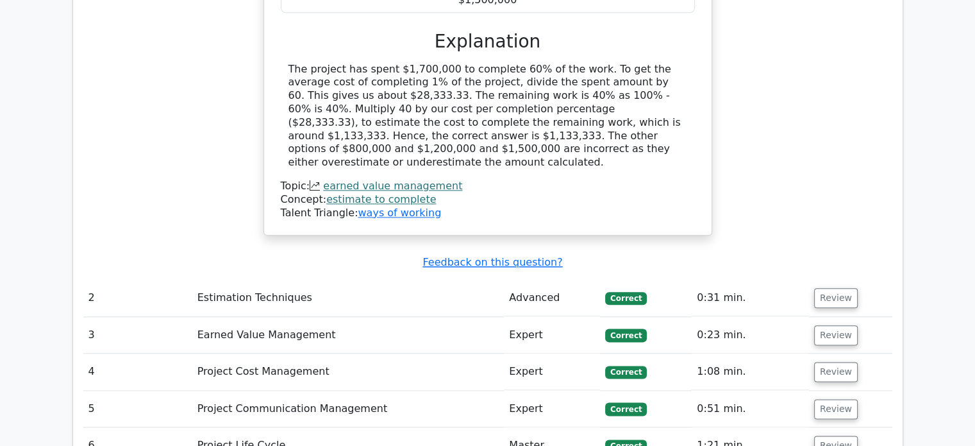
scroll to position [1795, 0]
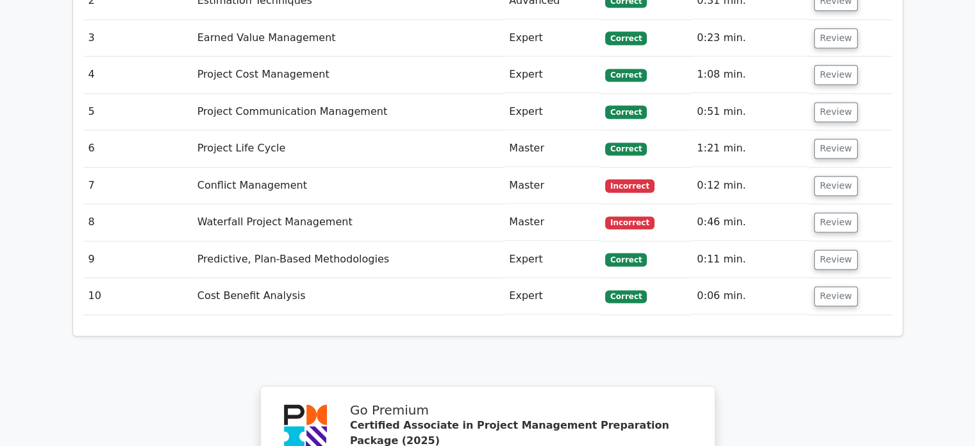
click at [853, 167] on td "Review" at bounding box center [850, 185] width 83 height 37
click at [828, 176] on button "Review" at bounding box center [836, 186] width 44 height 20
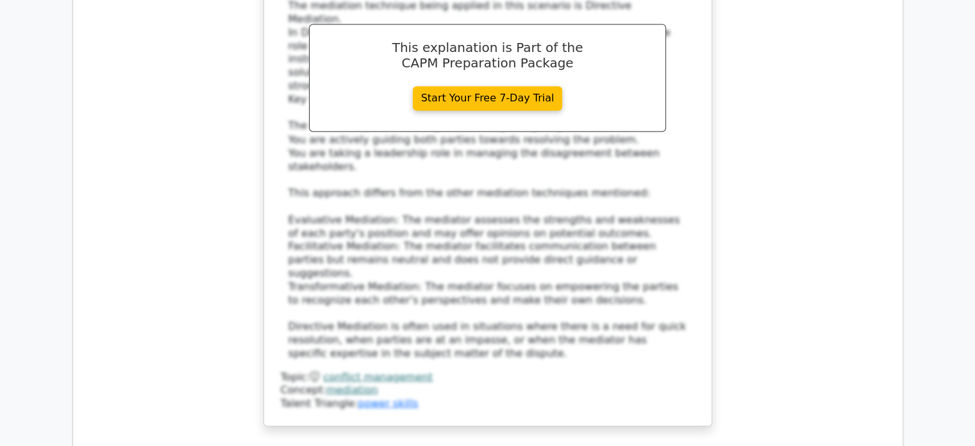
scroll to position [2437, 0]
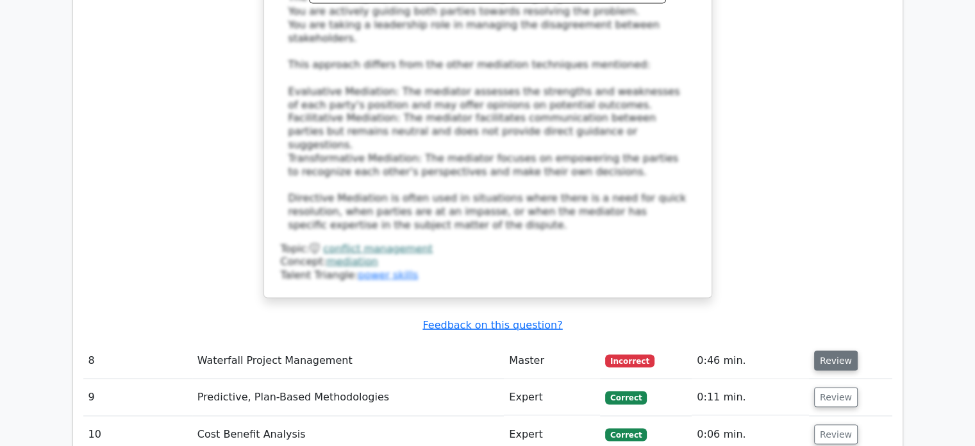
click at [836, 350] on button "Review" at bounding box center [836, 360] width 44 height 20
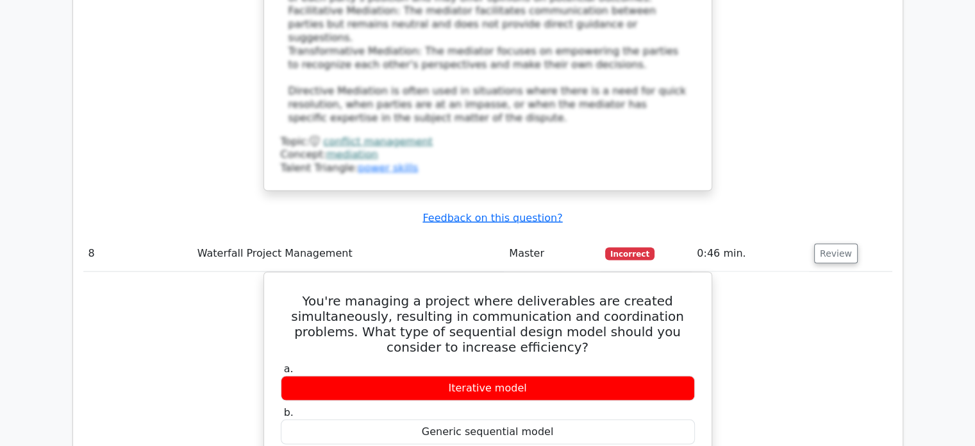
scroll to position [2629, 0]
